Goal: Navigation & Orientation: Go to known website

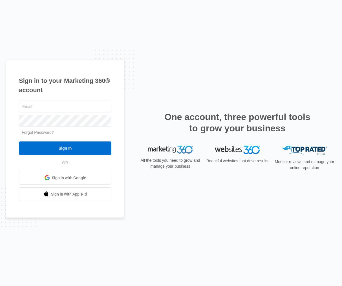
click at [50, 107] on input "text" at bounding box center [65, 107] width 93 height 12
type input "[EMAIL_ADDRESS][DOMAIN_NAME]"
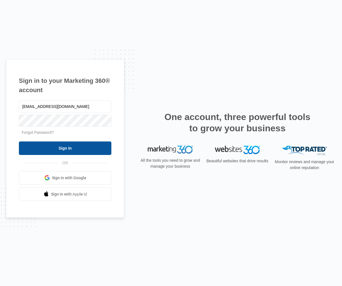
click at [83, 149] on input "Sign In" at bounding box center [65, 149] width 93 height 14
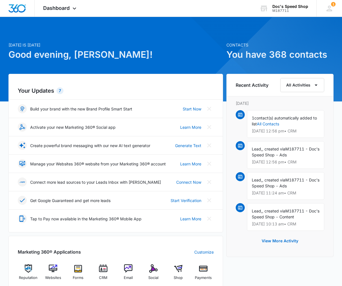
click at [52, 7] on span "Dashboard" at bounding box center [56, 8] width 27 height 6
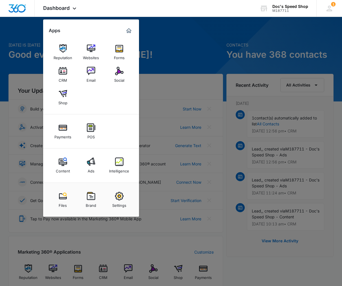
click at [92, 50] on img at bounding box center [91, 48] width 8 height 8
